Goal: Find specific page/section: Find specific page/section

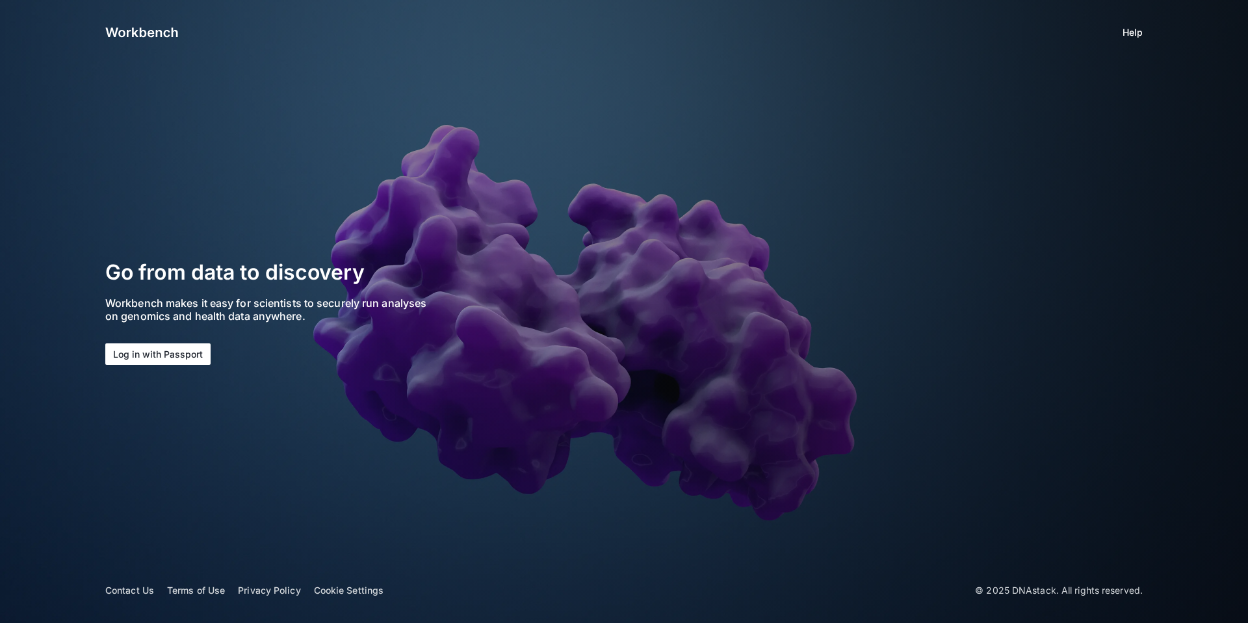
click at [129, 357] on button "Log in with Passport" at bounding box center [157, 353] width 105 height 21
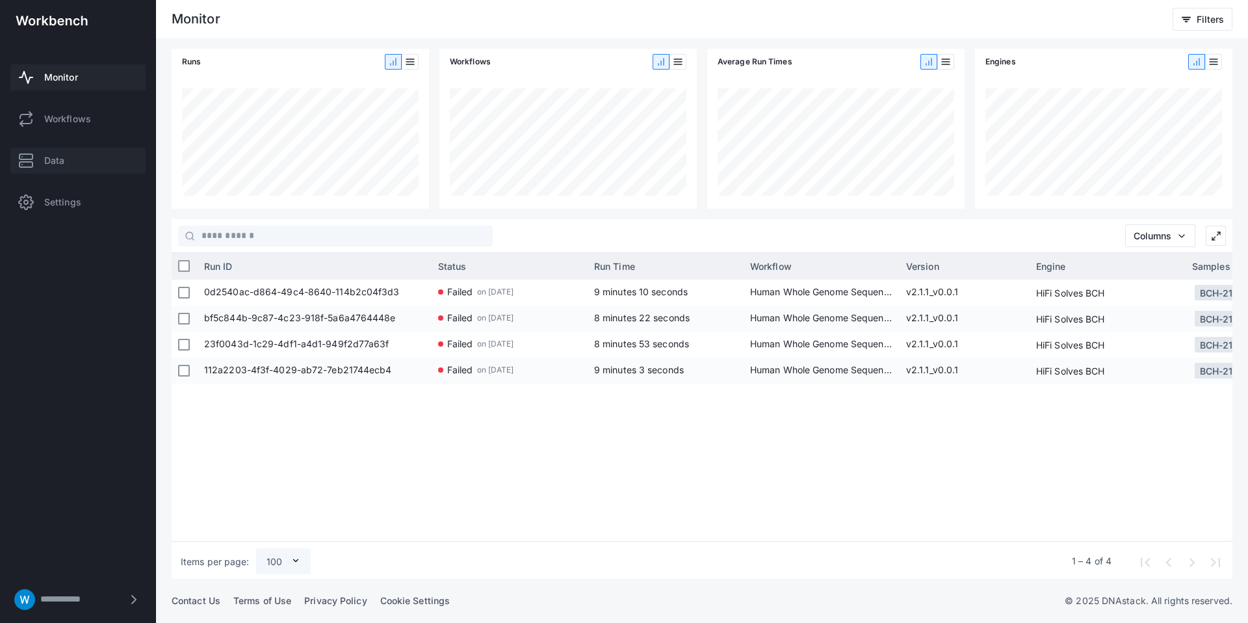
click at [66, 163] on link "Data" at bounding box center [77, 161] width 135 height 26
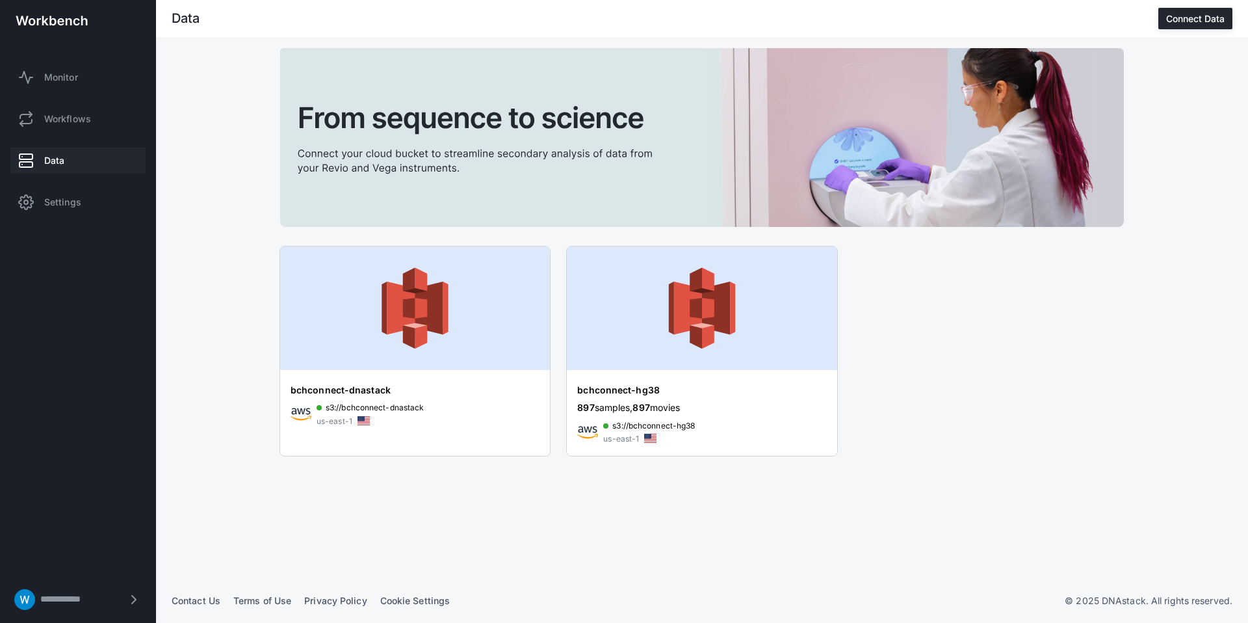
click at [64, 161] on span "Data" at bounding box center [54, 160] width 20 height 13
click at [79, 84] on link "Monitor" at bounding box center [77, 77] width 135 height 26
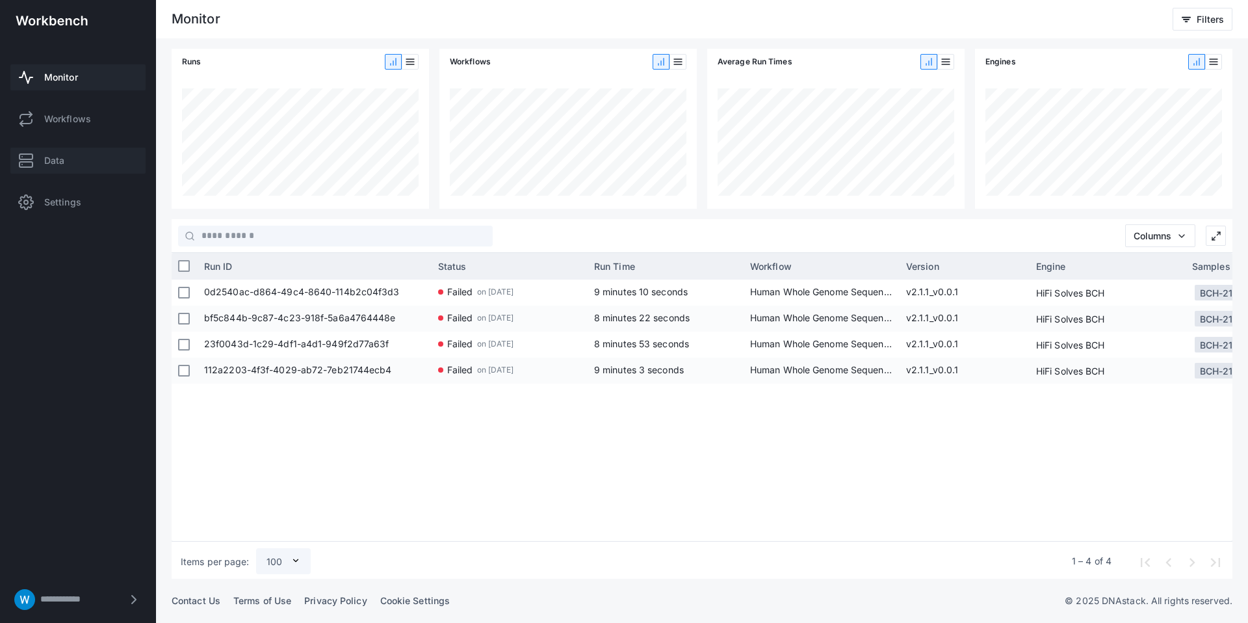
click at [58, 148] on link "Data" at bounding box center [77, 161] width 135 height 26
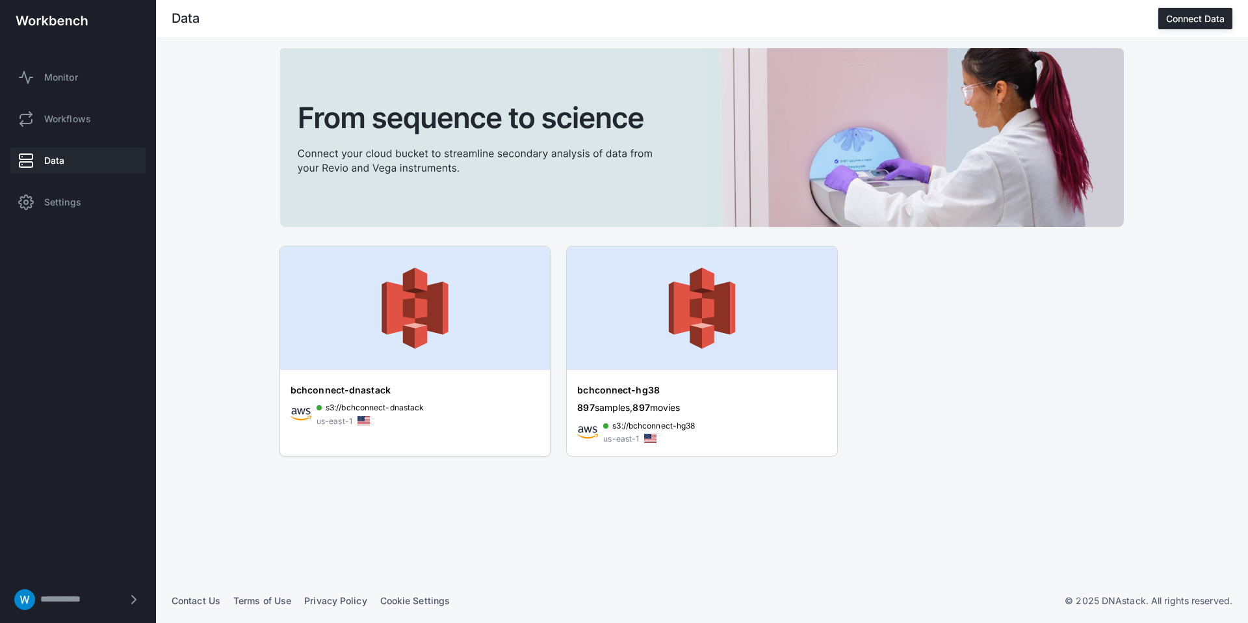
click at [350, 331] on img at bounding box center [415, 307] width 270 height 123
